Goal: Information Seeking & Learning: Check status

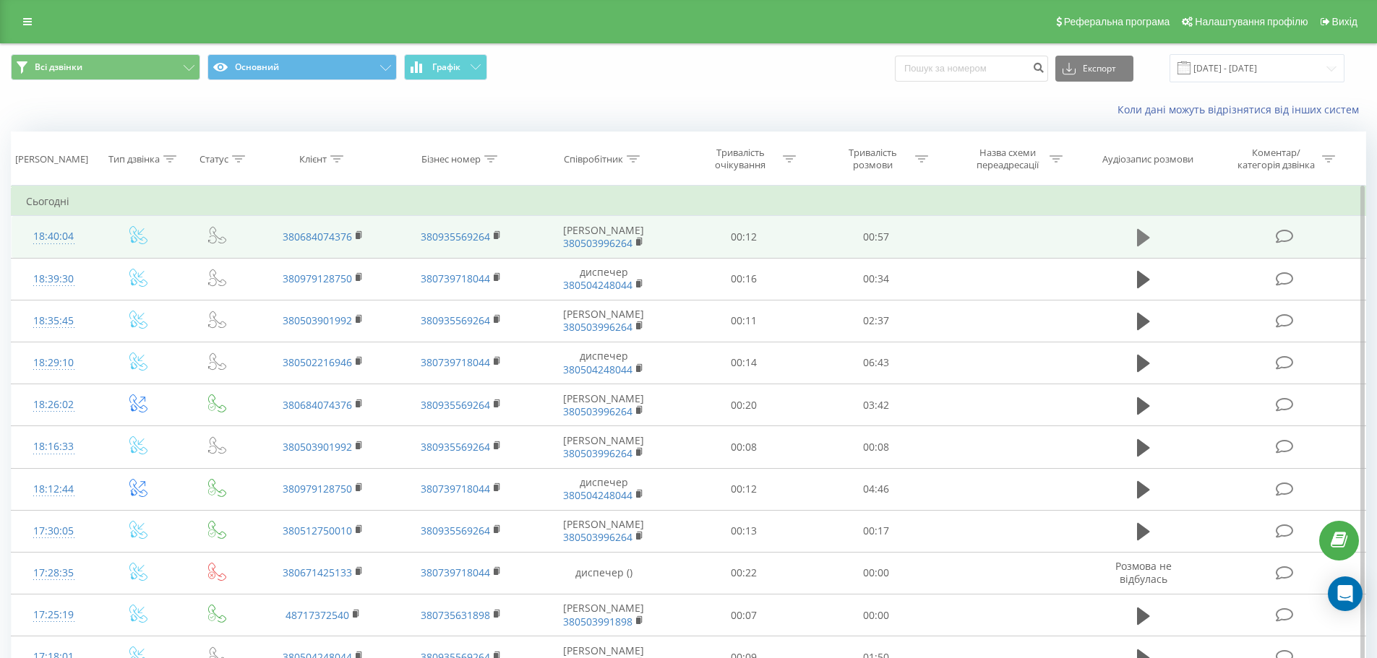
click at [1149, 245] on icon at bounding box center [1143, 238] width 13 height 20
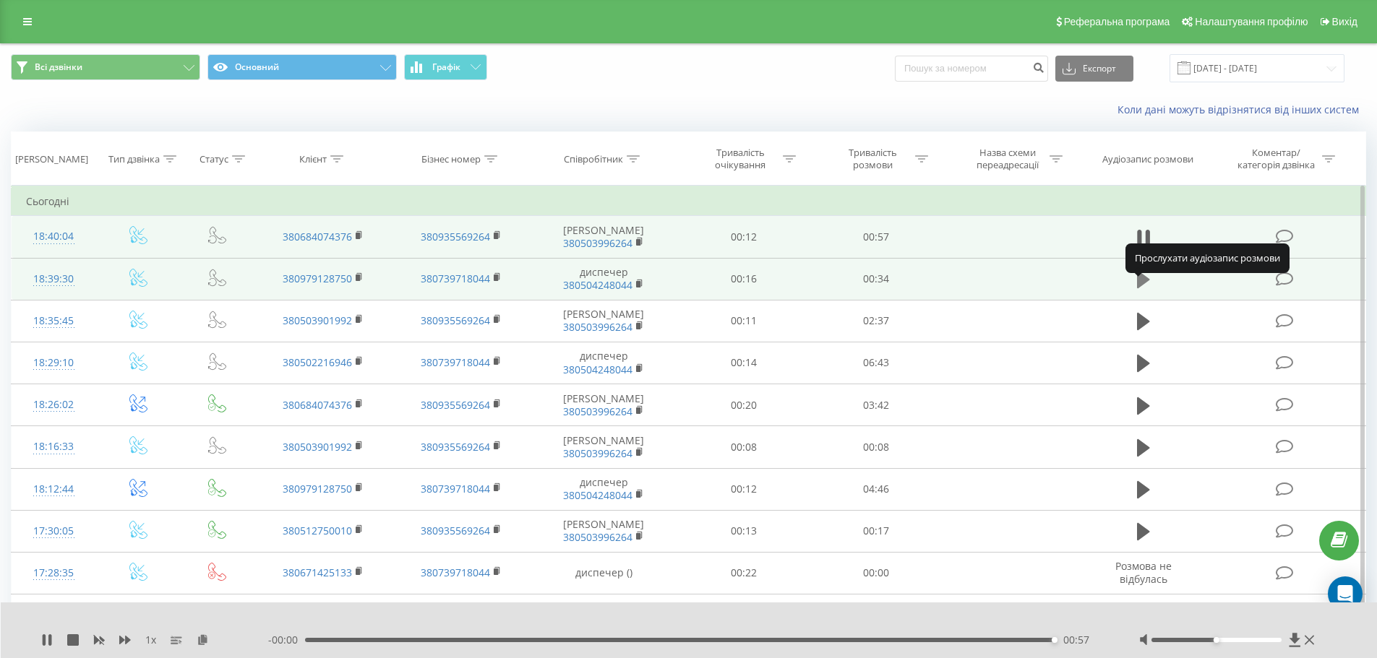
click at [1144, 288] on icon at bounding box center [1143, 279] width 13 height 17
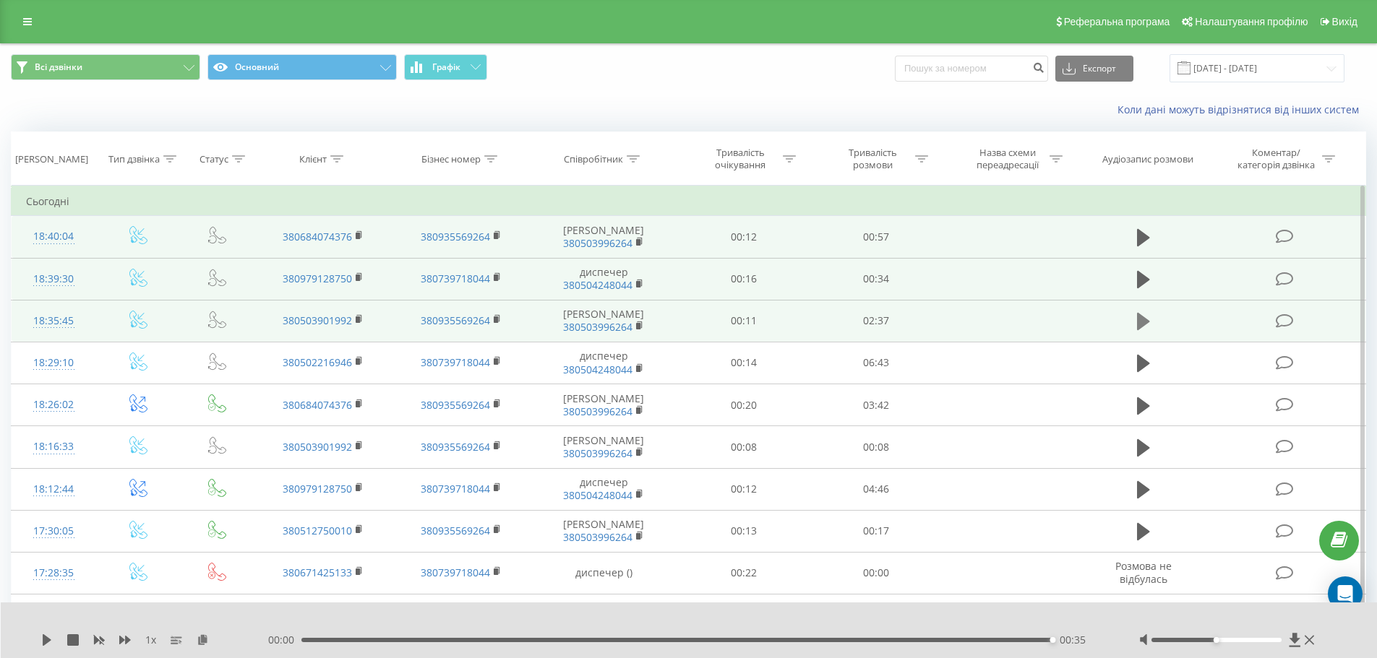
click at [1145, 330] on icon at bounding box center [1143, 321] width 13 height 17
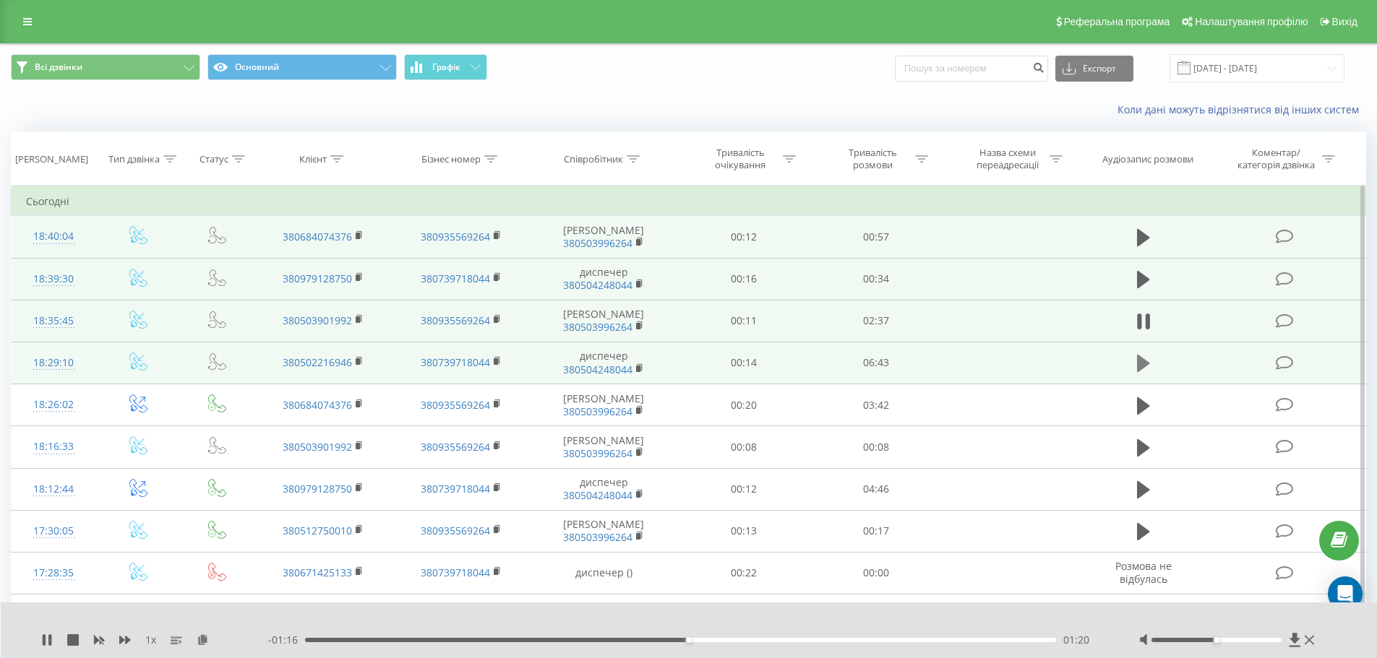
click at [1145, 372] on icon at bounding box center [1143, 363] width 13 height 17
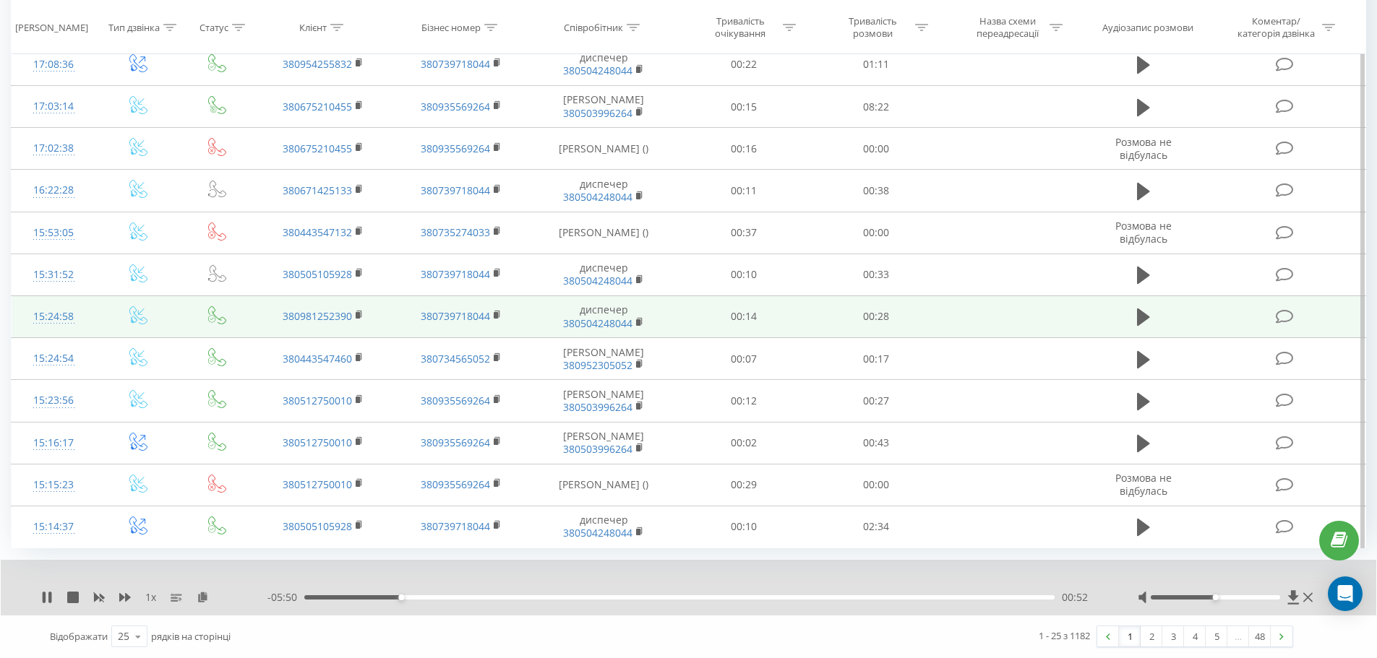
scroll to position [830, 0]
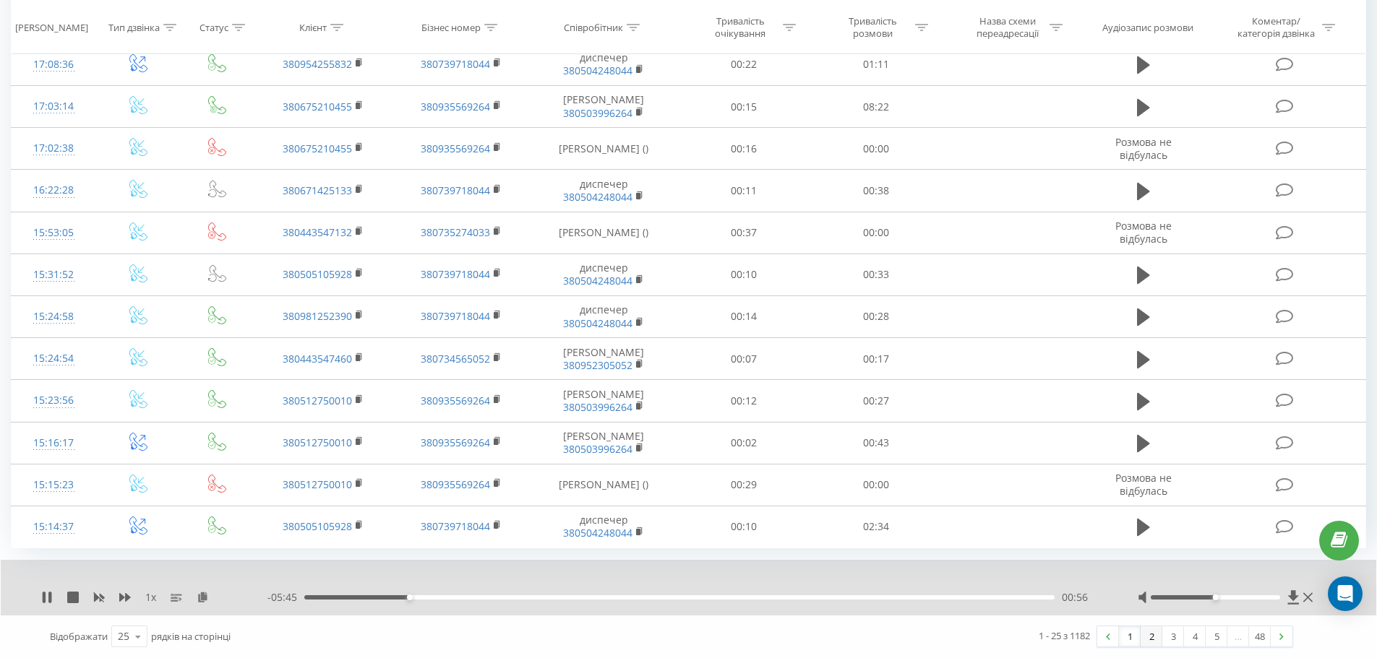
click at [1150, 637] on link "2" at bounding box center [1151, 637] width 22 height 20
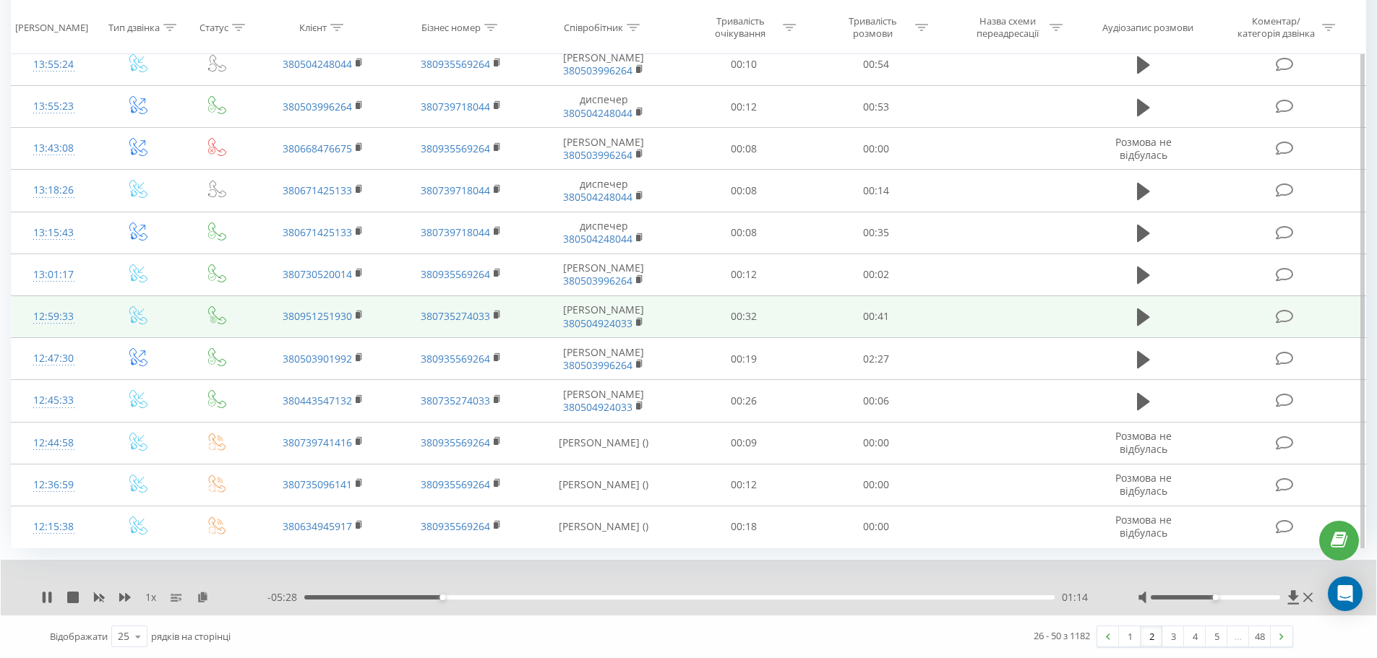
scroll to position [864, 0]
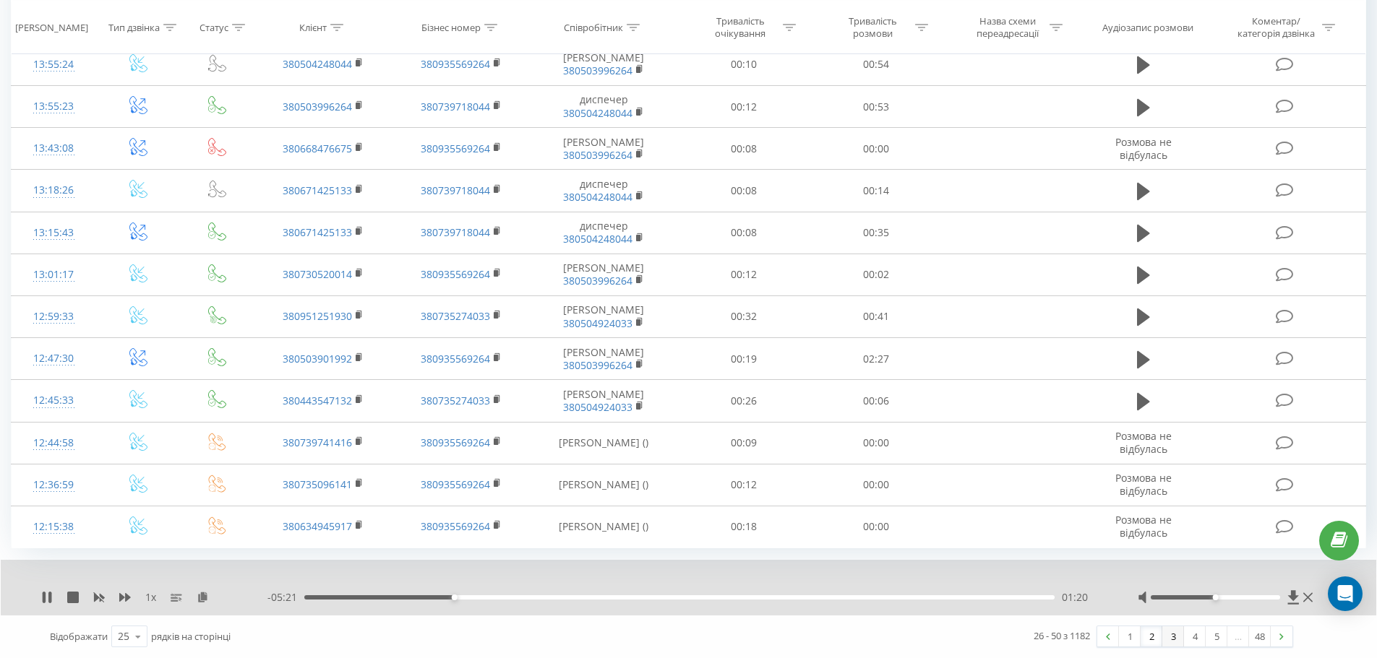
click at [1175, 638] on link "3" at bounding box center [1173, 637] width 22 height 20
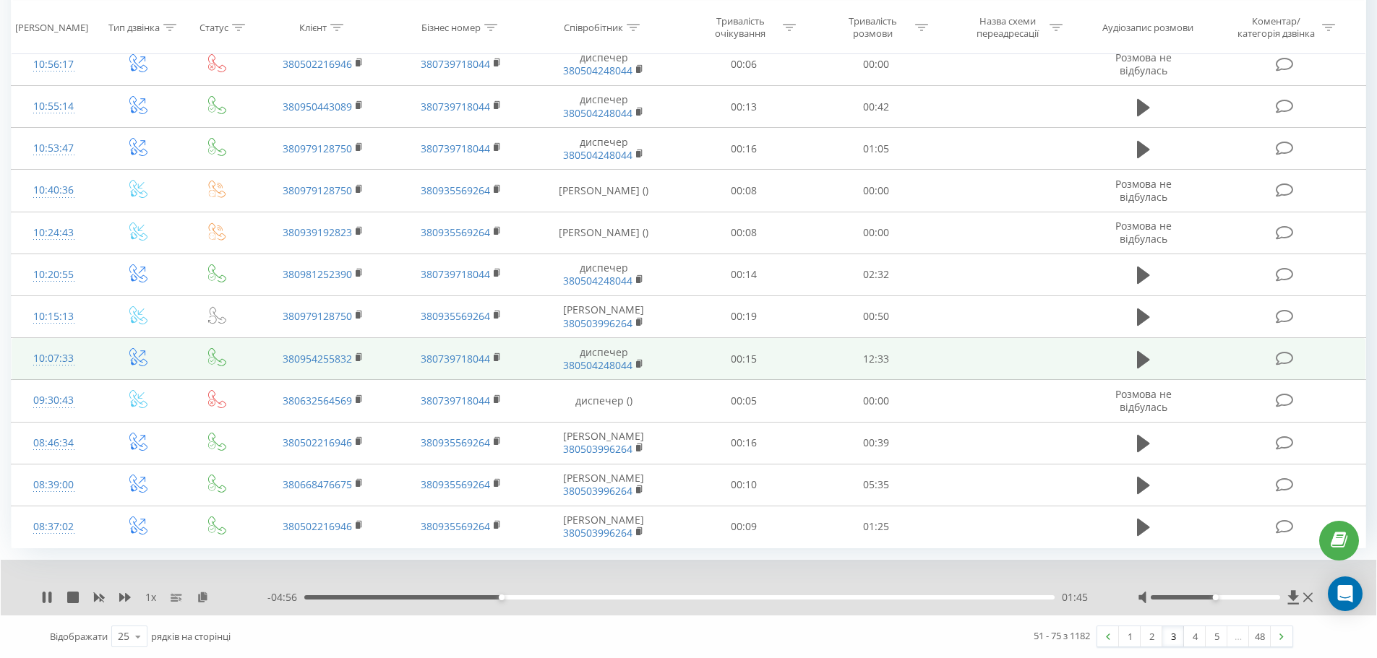
scroll to position [818, 0]
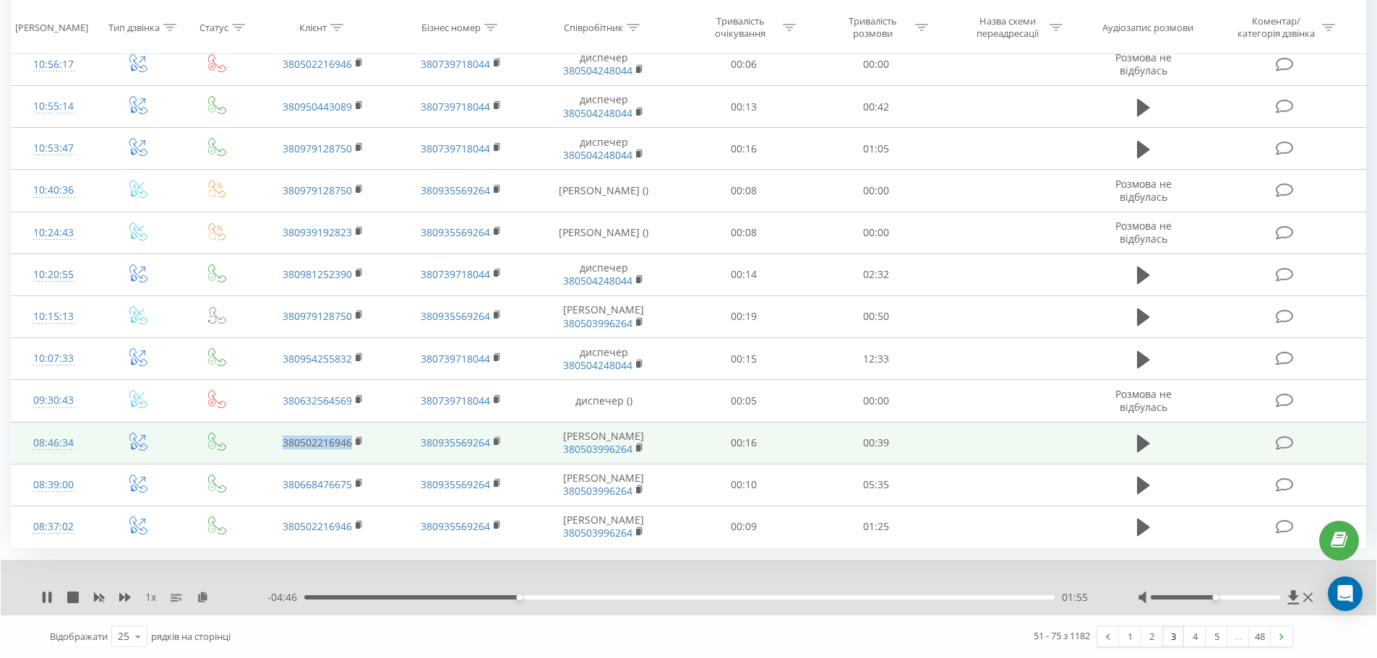
drag, startPoint x: 272, startPoint y: 417, endPoint x: 353, endPoint y: 417, distance: 81.7
click at [353, 422] on td "380502216946" at bounding box center [322, 443] width 137 height 42
copy link "380502216946"
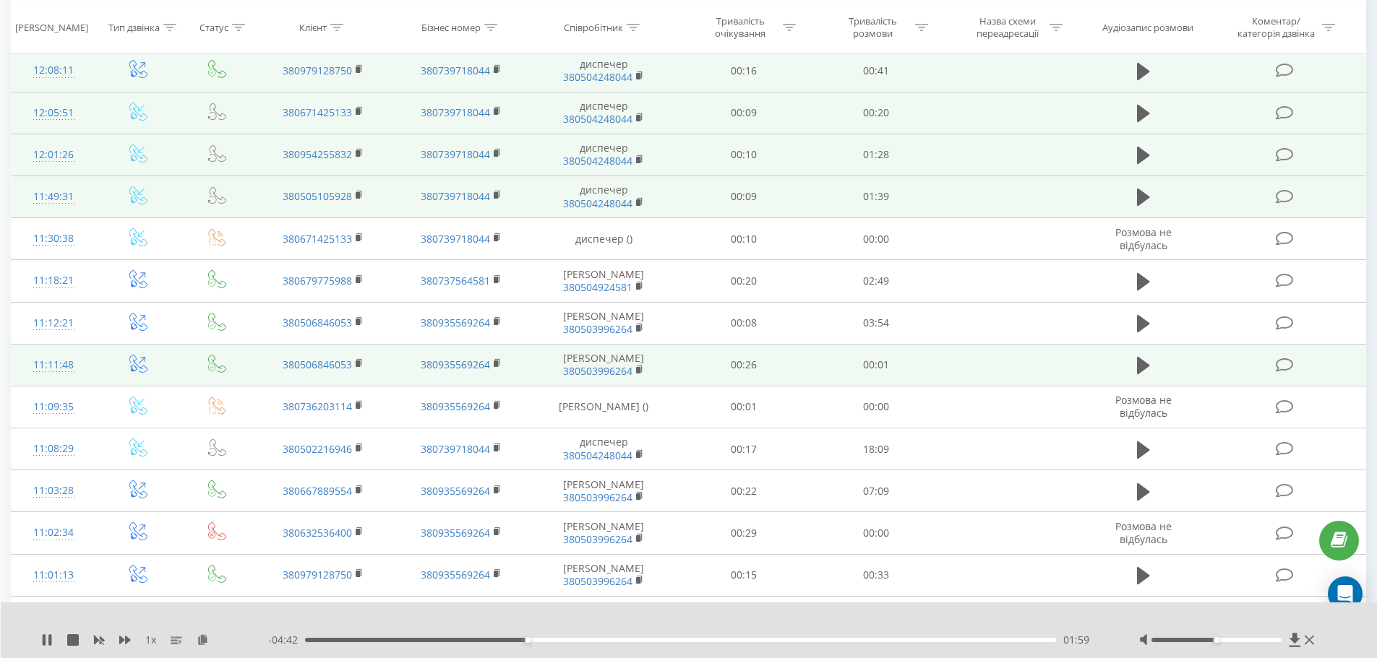
scroll to position [0, 0]
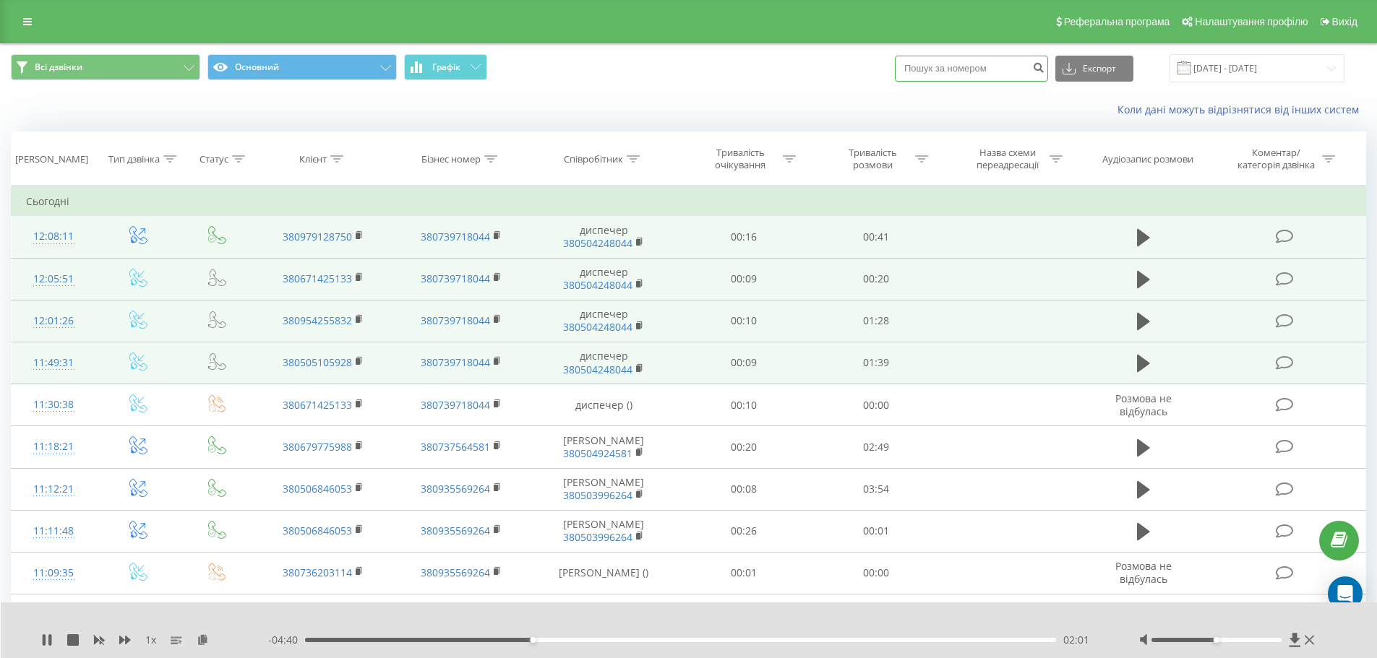
paste input "380502216946"
type input "380502216946"
click at [1044, 70] on icon "submit" at bounding box center [1038, 65] width 12 height 9
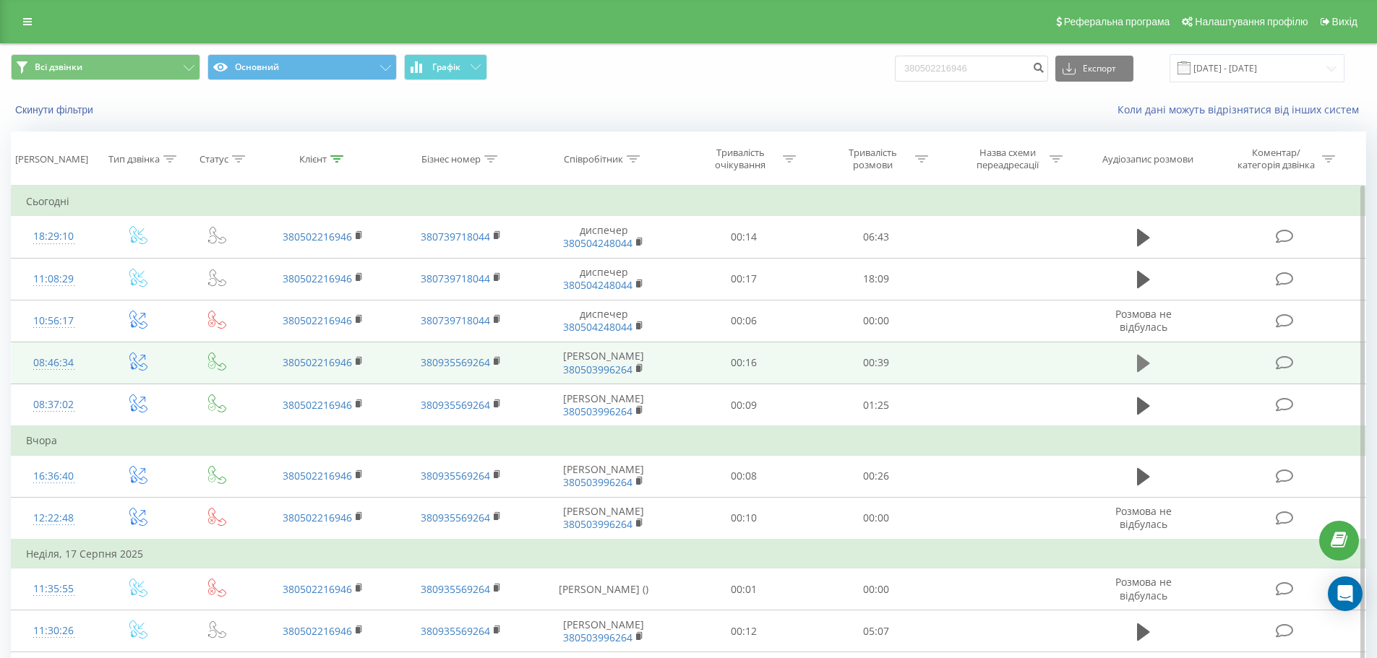
click at [1135, 371] on button at bounding box center [1143, 364] width 22 height 22
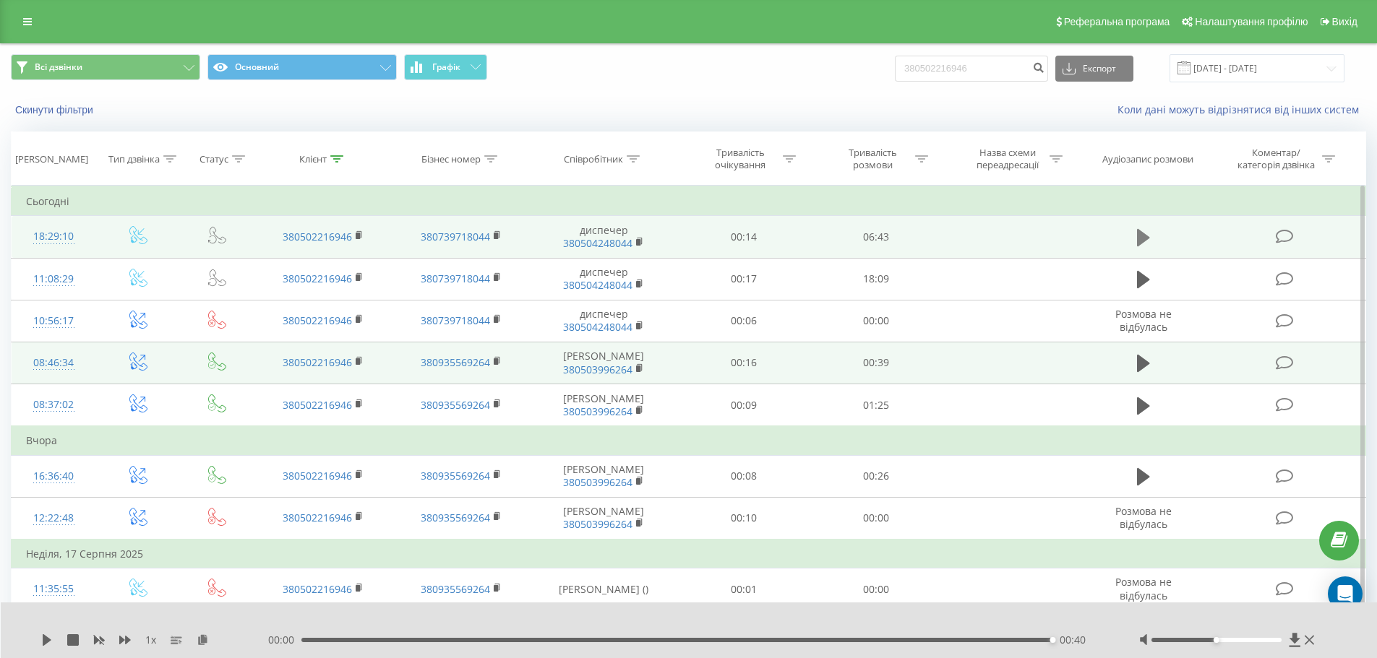
click at [1143, 233] on icon at bounding box center [1143, 238] width 13 height 20
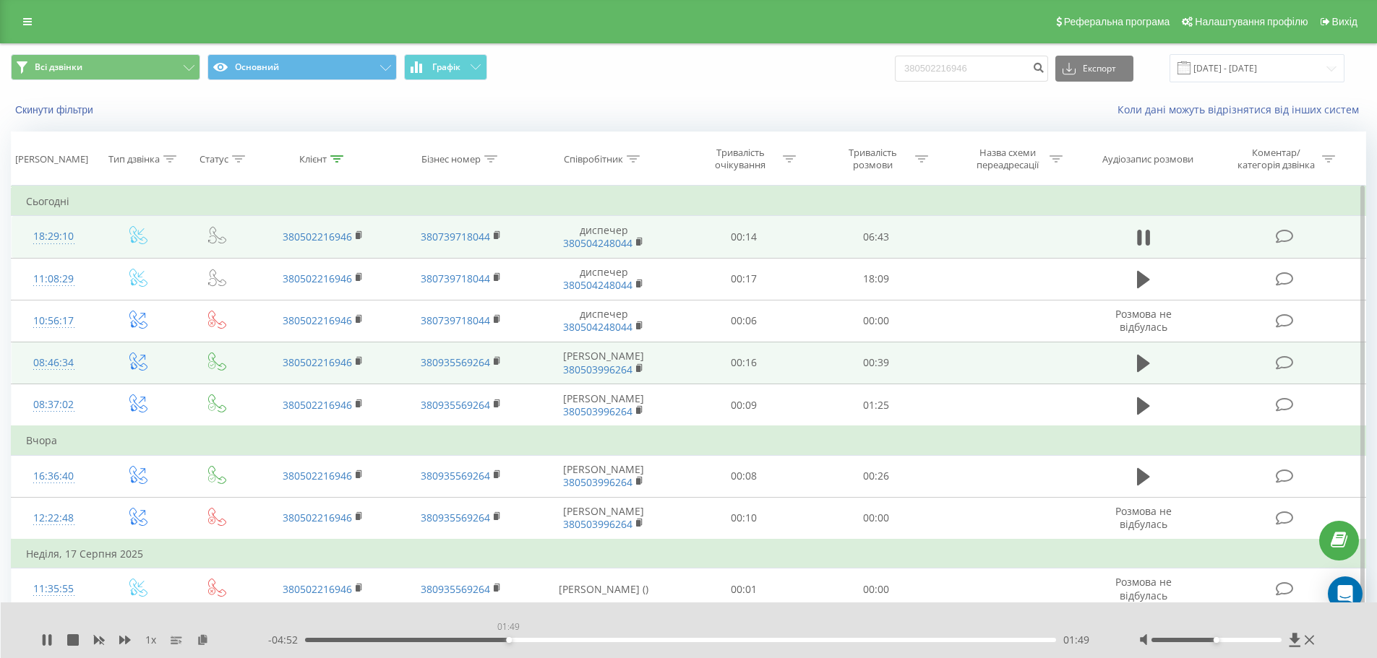
click at [508, 641] on div "01:49" at bounding box center [681, 640] width 752 height 4
click at [594, 640] on div "01:52" at bounding box center [681, 640] width 752 height 4
click at [551, 640] on div "02:12" at bounding box center [681, 640] width 752 height 4
